Goal: Task Accomplishment & Management: Manage account settings

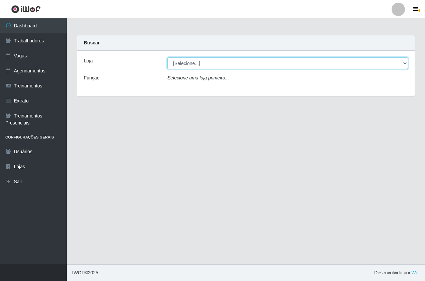
drag, startPoint x: 188, startPoint y: 65, endPoint x: 187, endPoint y: 70, distance: 5.6
click at [188, 65] on select "[Selecione...] Pizza Nostra" at bounding box center [287, 63] width 241 height 12
select select "337"
click at [167, 57] on select "[Selecione...] Pizza Nostra" at bounding box center [287, 63] width 241 height 12
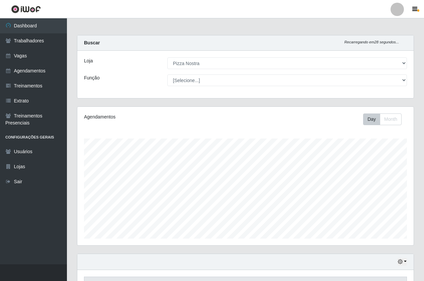
scroll to position [139, 336]
click at [37, 74] on link "Agendamentos" at bounding box center [33, 71] width 67 height 15
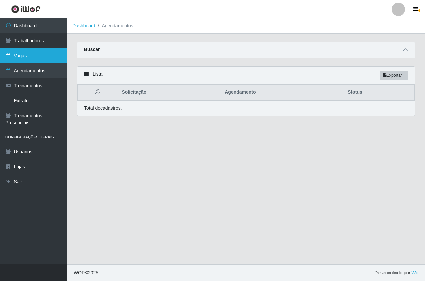
click at [34, 51] on link "Vagas" at bounding box center [33, 55] width 67 height 15
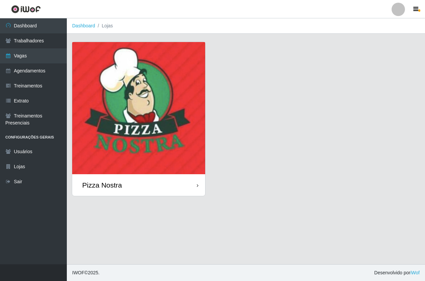
click at [194, 124] on img at bounding box center [138, 108] width 133 height 132
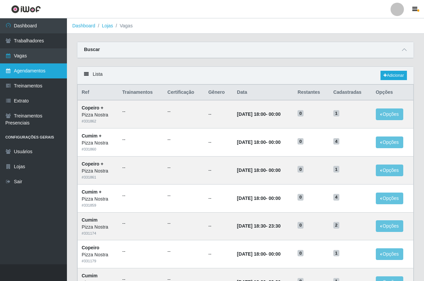
click at [52, 73] on link "Agendamentos" at bounding box center [33, 71] width 67 height 15
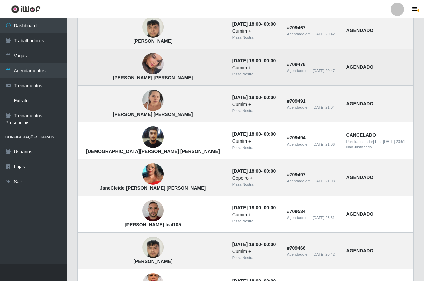
scroll to position [100, 0]
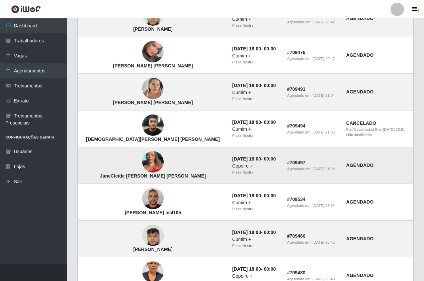
click at [142, 166] on img at bounding box center [152, 161] width 21 height 47
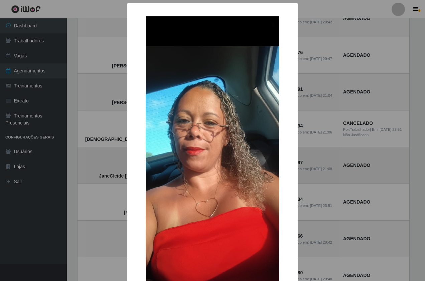
click at [130, 166] on div "× JaneCleide Gomes de Miranda OK Cancel" at bounding box center [212, 181] width 171 height 357
click at [111, 163] on div "× JaneCleide Gomes de Miranda OK Cancel" at bounding box center [212, 140] width 425 height 281
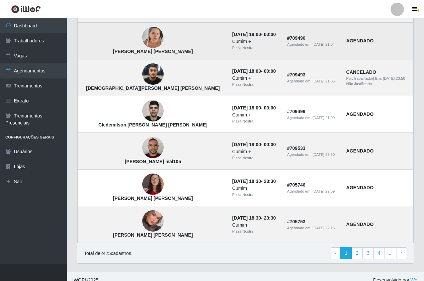
scroll to position [417, 0]
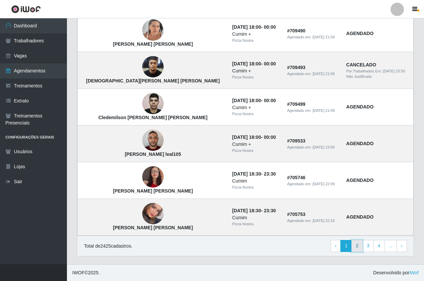
click at [358, 244] on link "2" at bounding box center [356, 246] width 11 height 12
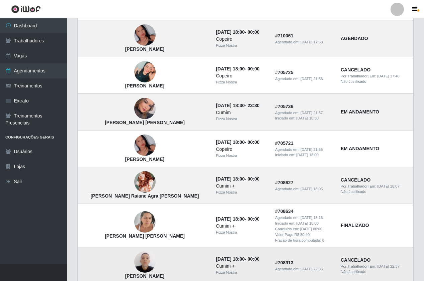
scroll to position [430, 0]
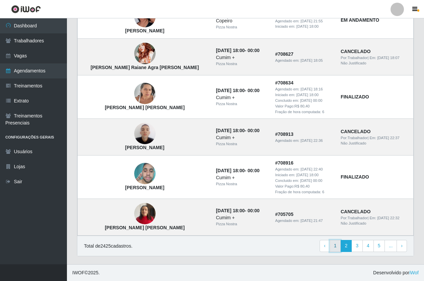
click at [341, 248] on link "1" at bounding box center [334, 246] width 11 height 12
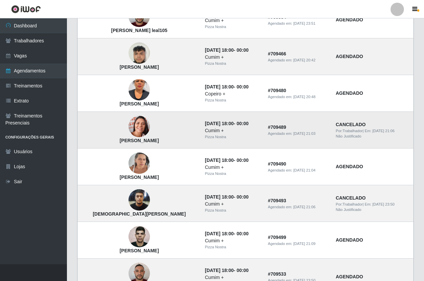
scroll to position [249, 0]
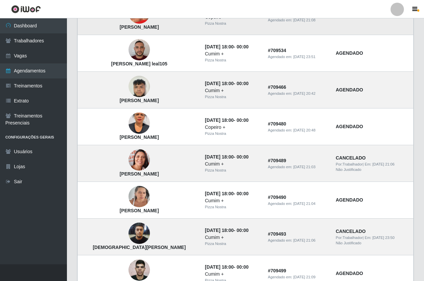
click at [318, 30] on td "# 709497 Agendado em: 17/08/2025, 21:08" at bounding box center [298, 16] width 68 height 37
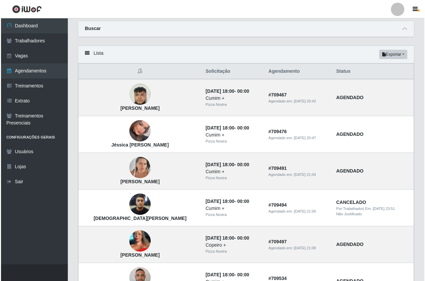
scroll to position [0, 0]
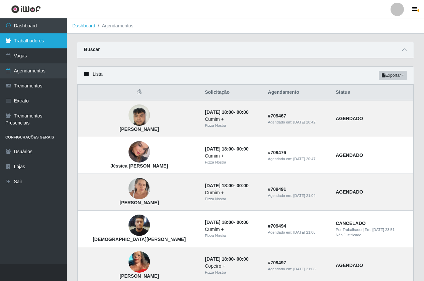
click at [43, 36] on link "Trabalhadores" at bounding box center [33, 40] width 67 height 15
